Goal: Book appointment/travel/reservation

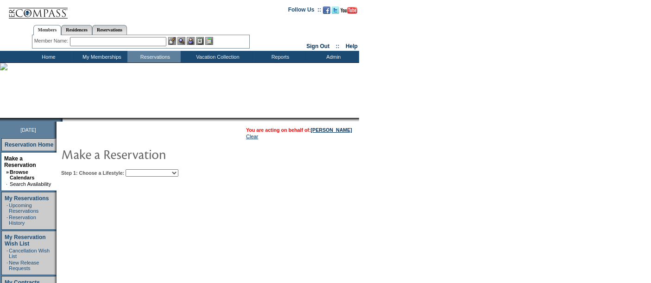
click at [157, 173] on select "Beach Leisure Metropolitan Mountain OIAL for Adventure OIAL for Couples OIAL fo…" at bounding box center [152, 173] width 53 height 7
select select "Beach"
click at [141, 170] on select "Beach Leisure Metropolitan Mountain OIAL for Adventure OIAL for Couples OIAL fo…" at bounding box center [152, 173] width 53 height 7
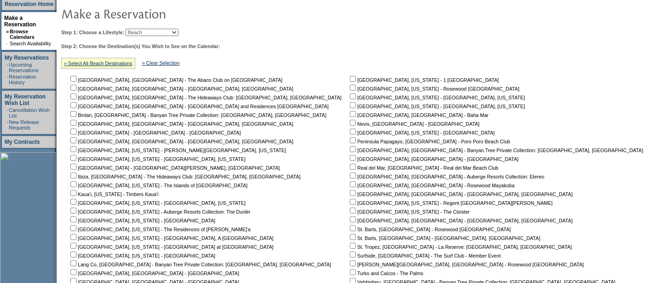
scroll to position [138, 0]
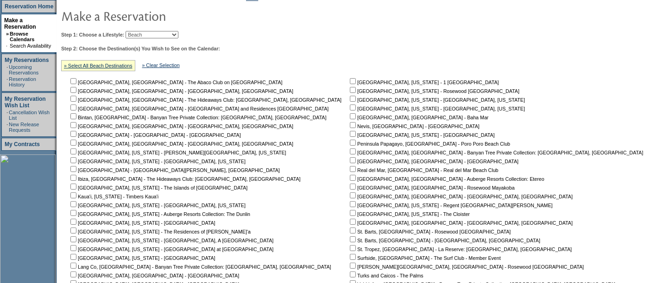
click at [76, 108] on input "checkbox" at bounding box center [73, 108] width 6 height 6
checkbox input "true"
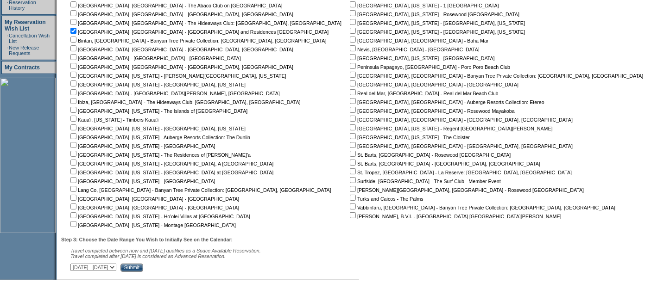
scroll to position [216, 0]
click at [76, 195] on input "checkbox" at bounding box center [73, 198] width 6 height 6
checkbox input "true"
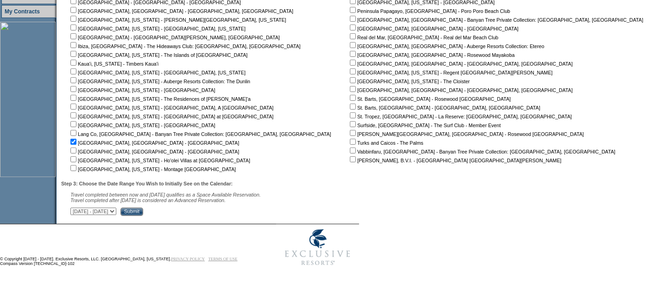
click at [116, 211] on select "[DATE] - [DATE] [DATE] - [DATE] [DATE] - [DATE] [DATE] - [DATE] [DATE] - [DATE]…" at bounding box center [93, 211] width 46 height 7
select select "[DATE]|[DATE]"
click at [75, 208] on select "[DATE] - [DATE] [DATE] - [DATE] [DATE] - [DATE] [DATE] - [DATE] [DATE] - [DATE]…" at bounding box center [93, 211] width 46 height 7
click at [143, 212] on input "Submit" at bounding box center [131, 212] width 23 height 8
